Goal: Task Accomplishment & Management: Manage account settings

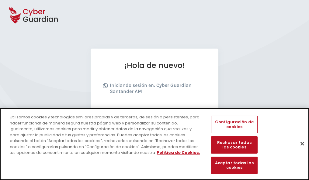
scroll to position [74, 0]
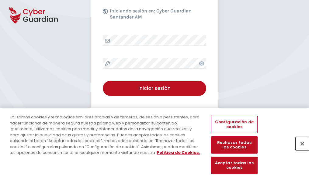
click at [299, 150] on button "Cerrar" at bounding box center [301, 143] width 13 height 13
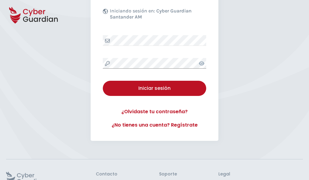
scroll to position [118, 0]
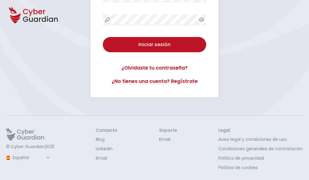
click at [103, 37] on button "Iniciar sesión" at bounding box center [154, 44] width 103 height 15
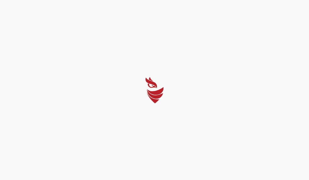
select select "Português (BR)"
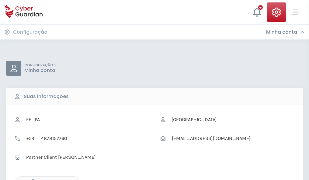
click at [31, 180] on icon "button" at bounding box center [31, 181] width 5 height 5
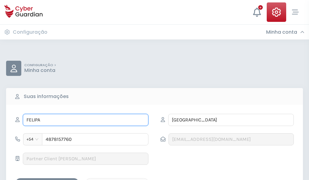
click at [85, 120] on input "FELIPA" at bounding box center [85, 120] width 125 height 12
type input "F"
type input "Marianela"
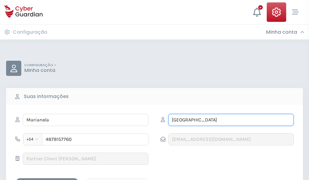
click at [231, 120] on input "BURGOS" at bounding box center [230, 120] width 125 height 12
type input "B"
type input "Llorente"
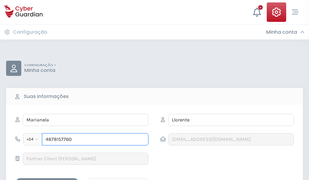
click at [95, 139] on input "4878157760" at bounding box center [95, 139] width 106 height 12
type input "4"
type input "4966025189"
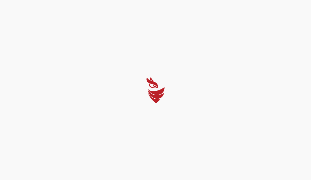
select select "Português (BR)"
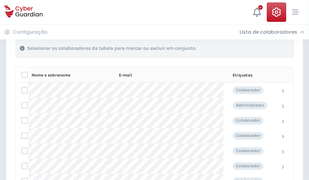
scroll to position [260, 0]
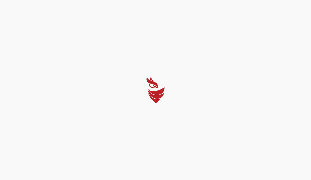
select select "Português (BR)"
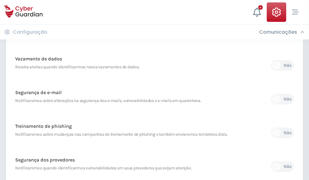
scroll to position [320, 0]
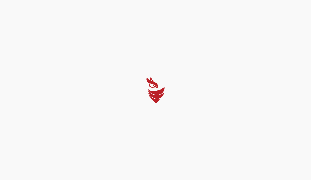
select select "Português (BR)"
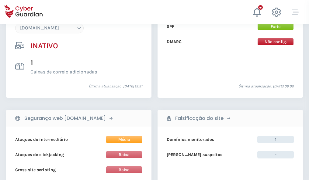
scroll to position [572, 0]
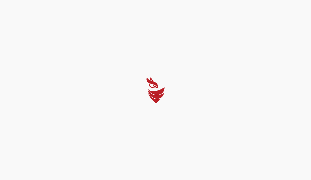
select select "Português (BR)"
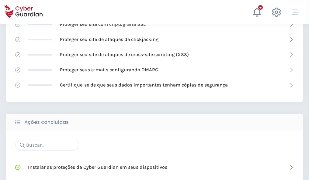
scroll to position [405, 0]
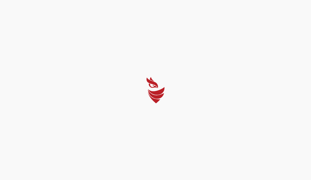
select select "Português (BR)"
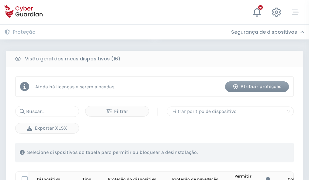
scroll to position [537, 0]
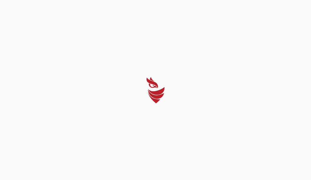
select select "Português (BR)"
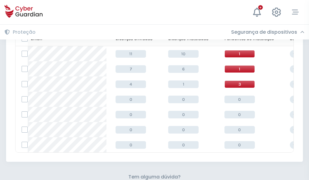
scroll to position [267, 0]
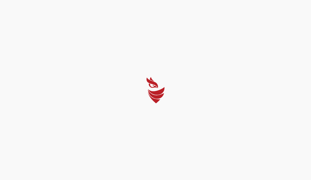
select select "Português (BR)"
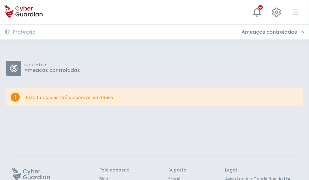
scroll to position [39, 0]
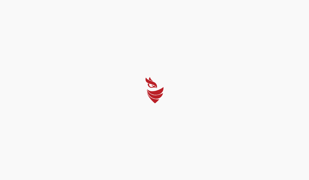
select select "Português (BR)"
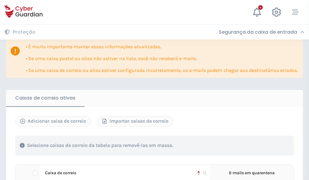
scroll to position [357, 0]
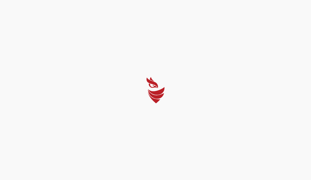
select select "Português (BR)"
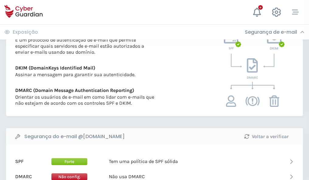
scroll to position [328, 0]
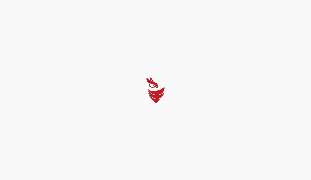
select select "Português (BR)"
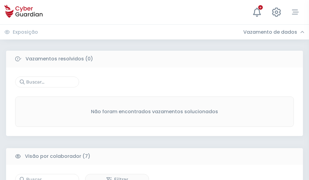
scroll to position [502, 0]
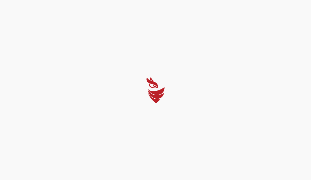
select select "Português (BR)"
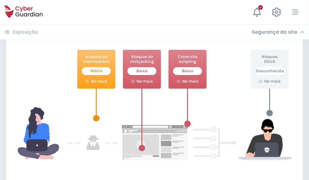
scroll to position [331, 0]
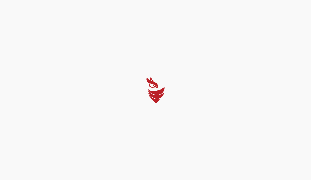
select select "Português (BR)"
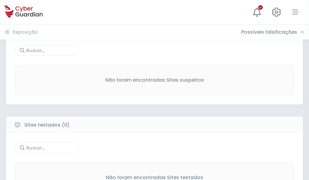
scroll to position [318, 0]
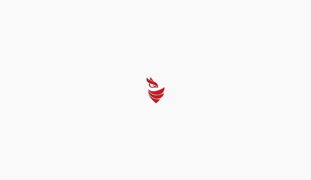
select select "Português (BR)"
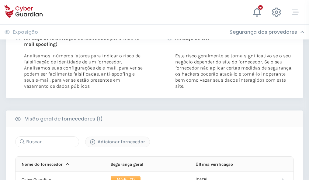
scroll to position [310, 0]
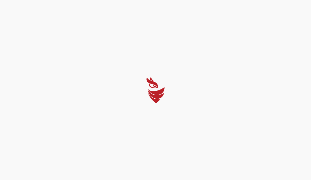
select select "Português (BR)"
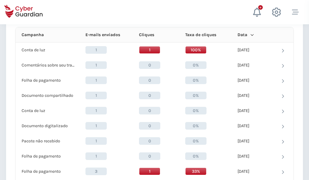
scroll to position [545, 0]
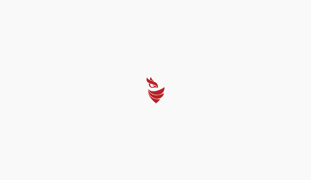
select select "Português (BR)"
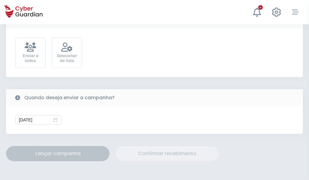
scroll to position [222, 0]
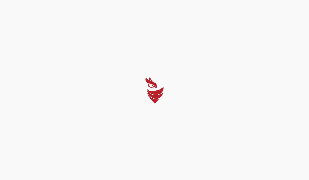
select select "Português (BR)"
